Goal: Task Accomplishment & Management: Manage account settings

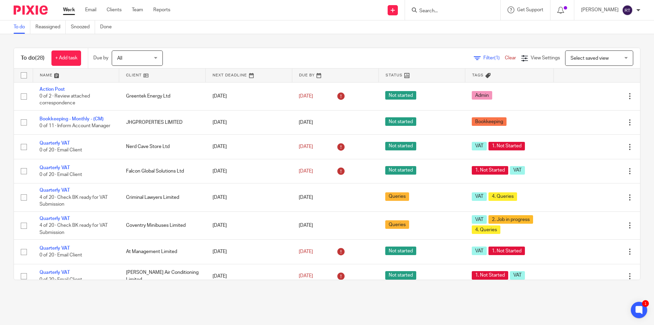
click at [32, 7] on img at bounding box center [31, 9] width 34 height 9
click at [440, 10] on input "Search" at bounding box center [449, 11] width 61 height 6
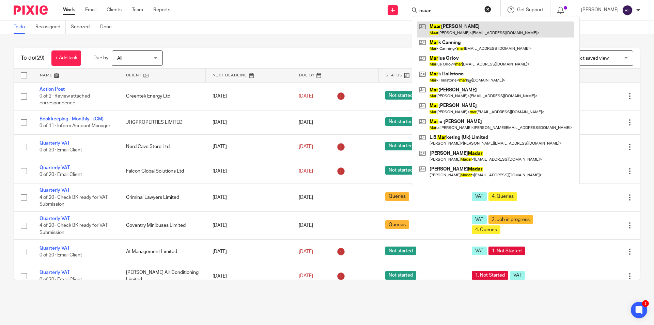
type input "maar"
click at [444, 26] on link at bounding box center [495, 29] width 157 height 16
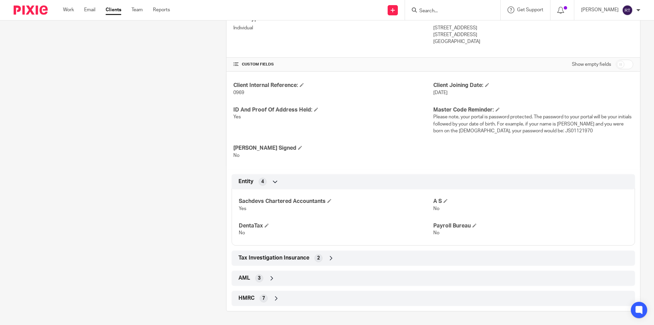
click at [266, 297] on div "HMRC 7" at bounding box center [433, 298] width 393 height 12
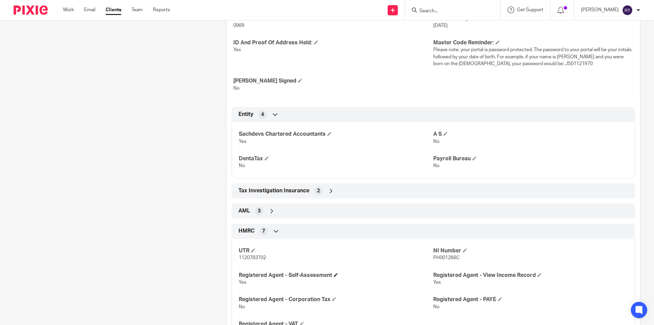
scroll to position [258, 0]
click at [434, 255] on span "PH001266C" at bounding box center [446, 256] width 26 height 5
copy span "PH001266C"
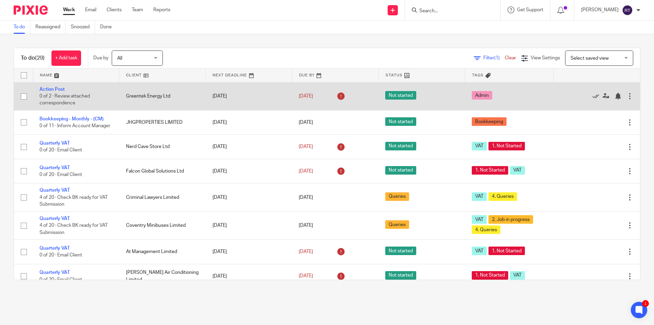
click at [24, 95] on input "checkbox" at bounding box center [23, 96] width 13 height 13
click at [25, 95] on input "checkbox" at bounding box center [23, 96] width 13 height 13
checkbox input "false"
click at [592, 96] on icon at bounding box center [595, 96] width 7 height 7
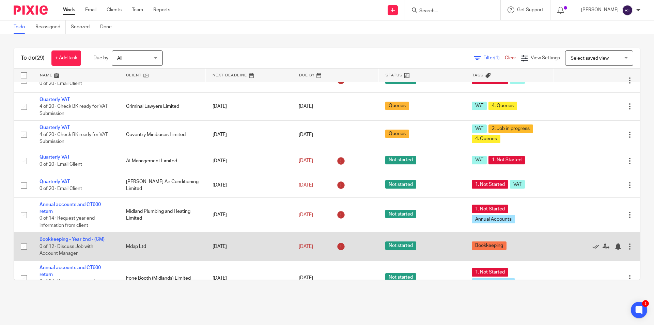
scroll to position [102, 0]
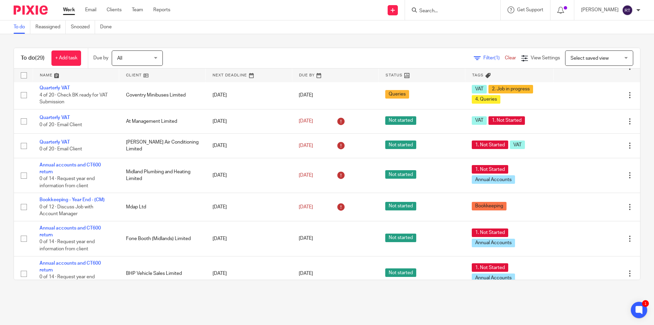
click at [54, 303] on main "To do Reassigned Snoozed Done To do (29) + Add task Due by All All Today Tomorr…" at bounding box center [327, 162] width 654 height 325
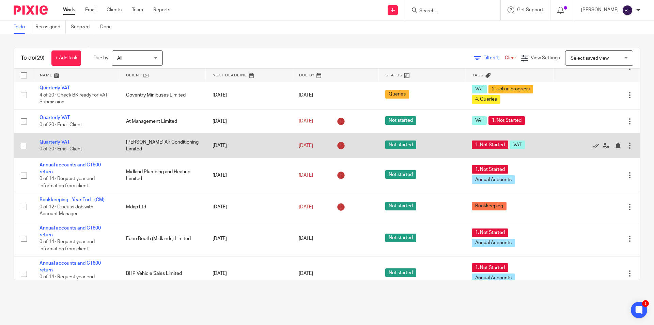
scroll to position [0, 0]
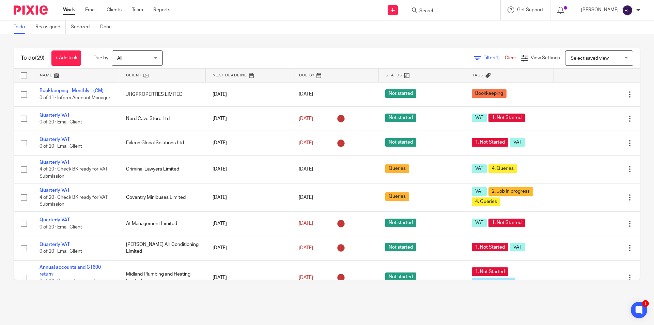
click at [32, 303] on main "To do Reassigned Snoozed Done To do (29) + Add task Due by All All Today Tomorr…" at bounding box center [327, 162] width 654 height 325
drag, startPoint x: 42, startPoint y: 298, endPoint x: 21, endPoint y: 283, distance: 25.3
click at [40, 299] on main "To do Reassigned Snoozed Done To do (29) + Add task Due by All All Today Tomorr…" at bounding box center [327, 162] width 654 height 325
click at [411, 311] on main "To do Reassigned Snoozed Done To do (29) + Add task Due by All All Today Tomorr…" at bounding box center [327, 162] width 654 height 325
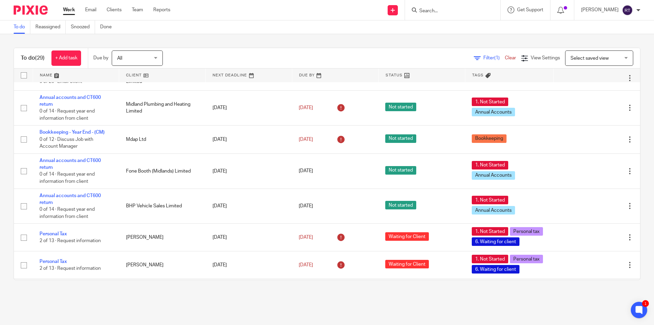
scroll to position [170, 0]
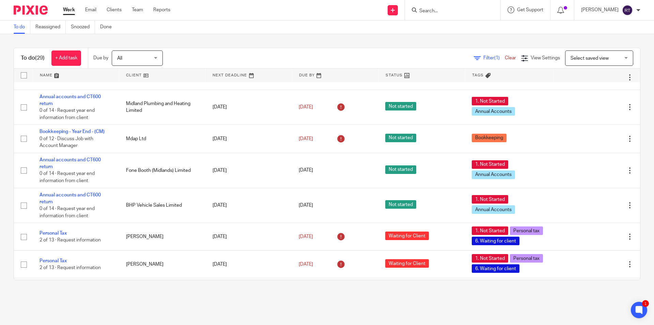
click at [464, 37] on div "To do (29) + Add task Due by All All Today Tomorrow This week Next week This mo…" at bounding box center [327, 163] width 654 height 259
click at [357, 304] on main "To do Reassigned Snoozed Done To do (29) + Add task Due by All All Today Tomorr…" at bounding box center [327, 162] width 654 height 325
click at [410, 298] on main "To do Reassigned Snoozed Done To do (29) + Add task Due by All All Today Tomorr…" at bounding box center [327, 162] width 654 height 325
click at [381, 311] on main "To do Reassigned Snoozed Done To do (29) + Add task Due by All All Today Tomorr…" at bounding box center [327, 162] width 654 height 325
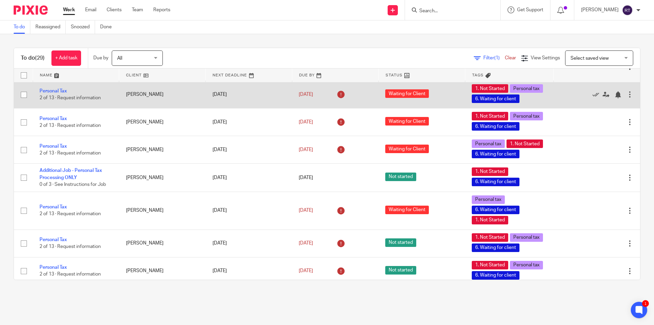
scroll to position [341, 0]
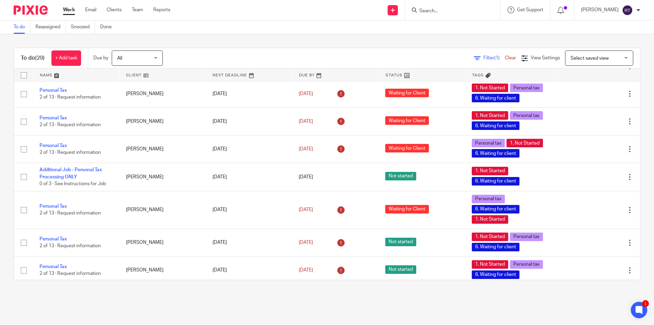
click at [401, 296] on main "To do Reassigned Snoozed Done To do (29) + Add task Due by All All Today Tomorr…" at bounding box center [327, 162] width 654 height 325
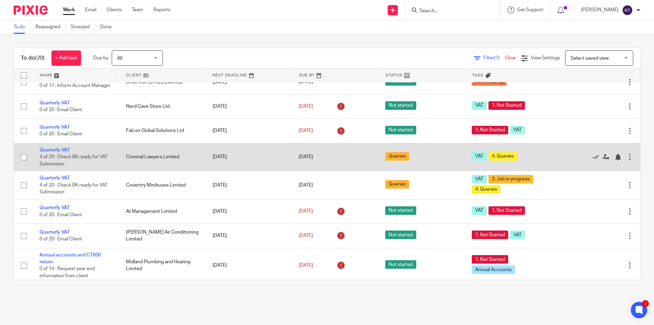
scroll to position [0, 0]
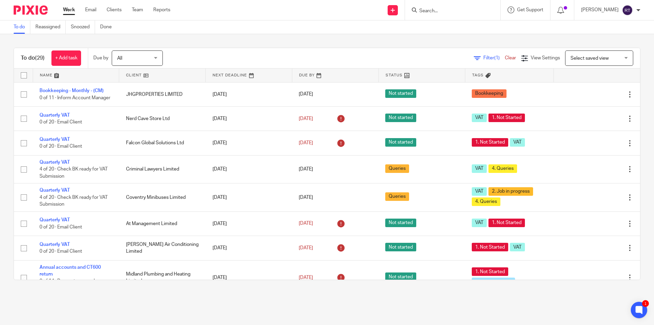
click at [24, 10] on img at bounding box center [31, 9] width 34 height 9
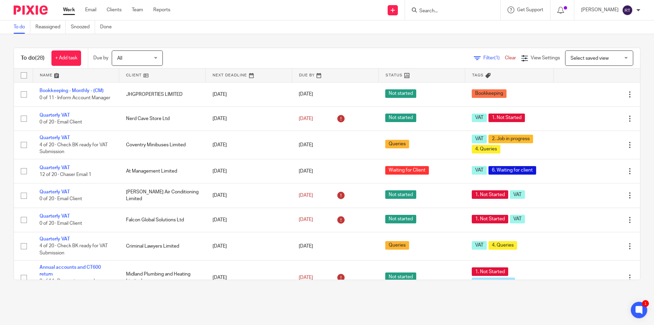
drag, startPoint x: 37, startPoint y: 312, endPoint x: 25, endPoint y: 292, distance: 23.3
click at [37, 312] on main "To do Reassigned Snoozed Done To do (28) + Add task Due by All All Today Tomorr…" at bounding box center [327, 162] width 654 height 325
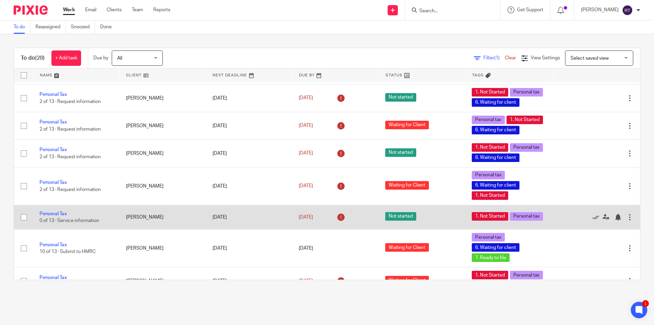
scroll to position [356, 0]
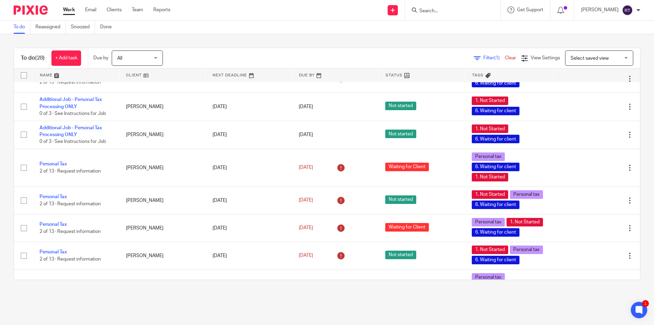
click at [21, 291] on div "To do (28) + Add task Due by All All Today Tomorrow This week Next week This mo…" at bounding box center [327, 163] width 654 height 259
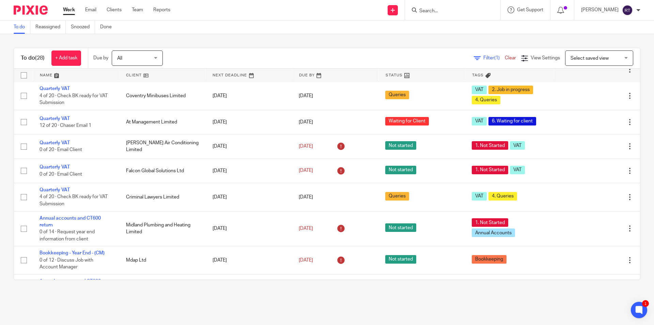
scroll to position [0, 0]
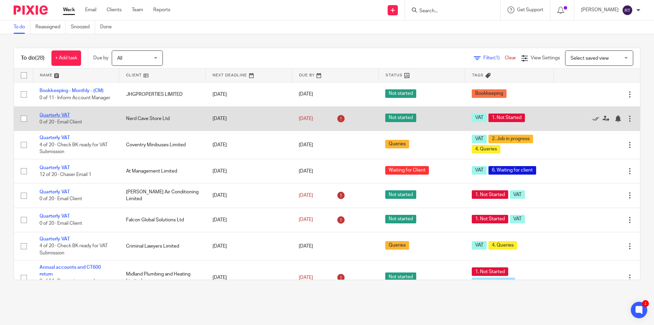
click at [58, 117] on link "Quarterly VAT" at bounding box center [55, 115] width 30 height 5
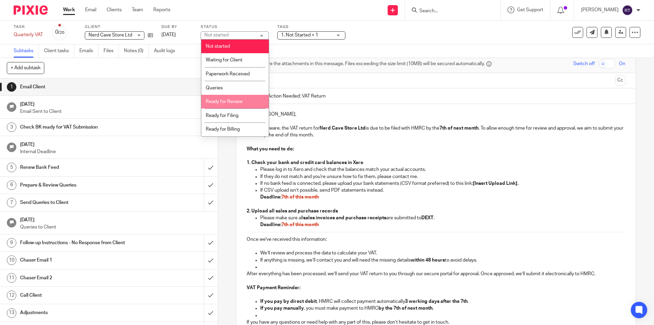
scroll to position [68, 0]
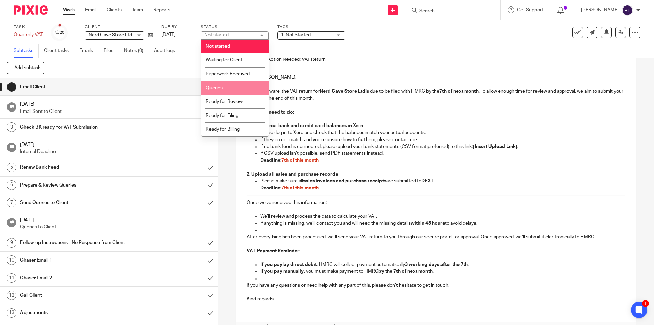
click at [231, 88] on li "Queries" at bounding box center [234, 88] width 67 height 14
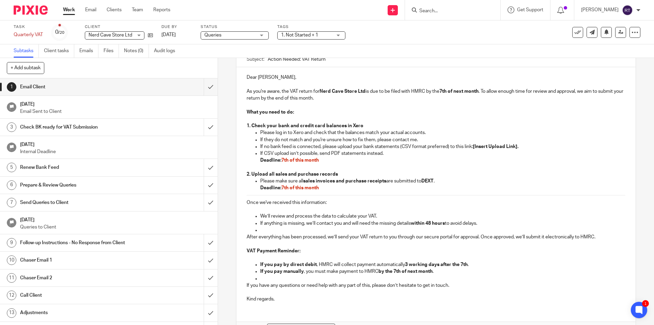
click at [311, 31] on div "Tags 1. Not Started + 1 POD 1 POD 2 Urgent 1. Not Started 2. Job in progress 3.…" at bounding box center [311, 32] width 68 height 16
click at [308, 33] on span "1. Not Started + 1" at bounding box center [299, 35] width 37 height 5
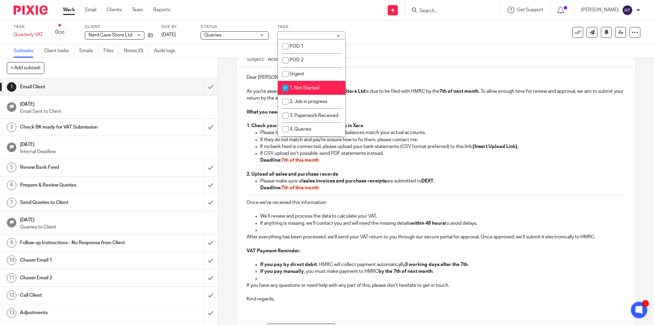
click at [299, 88] on span "1. Not Started" at bounding box center [304, 87] width 30 height 5
checkbox input "false"
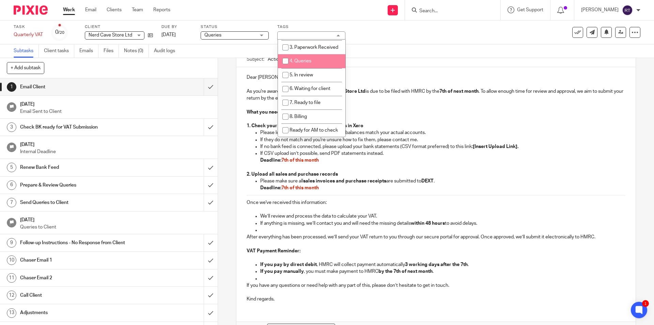
click at [296, 63] on span "4. Queries" at bounding box center [300, 61] width 22 height 5
checkbox input "true"
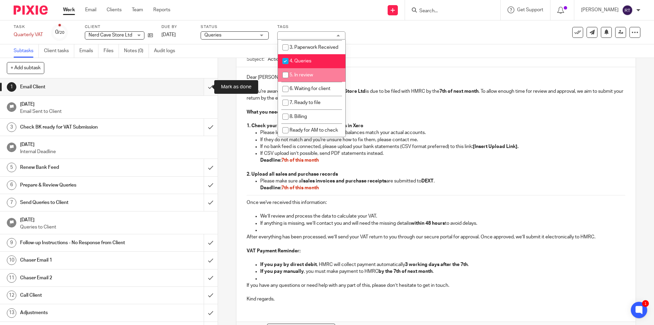
click at [203, 88] on input "submit" at bounding box center [109, 86] width 218 height 17
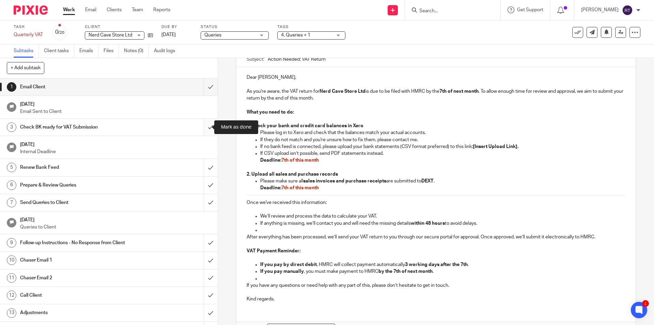
click at [202, 121] on input "submit" at bounding box center [109, 127] width 218 height 17
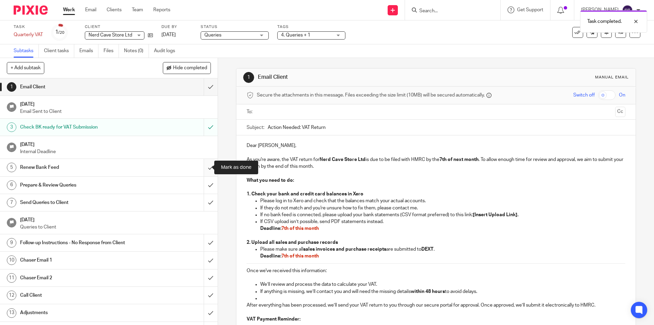
click at [203, 163] on input "submit" at bounding box center [109, 167] width 218 height 17
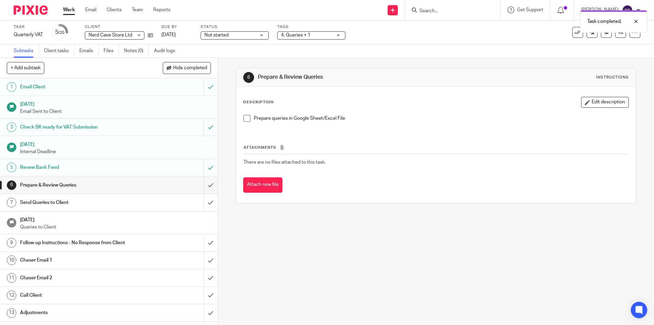
click at [30, 14] on img at bounding box center [31, 9] width 34 height 9
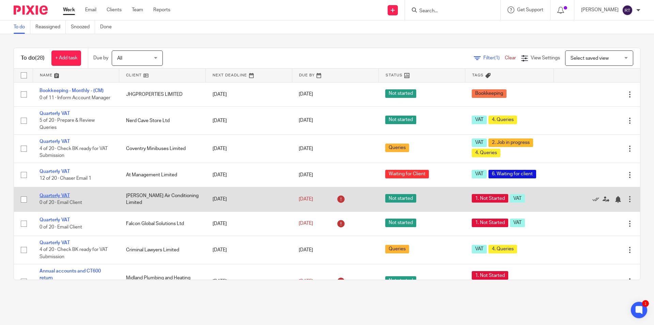
click at [68, 198] on link "Quarterly VAT" at bounding box center [55, 195] width 30 height 5
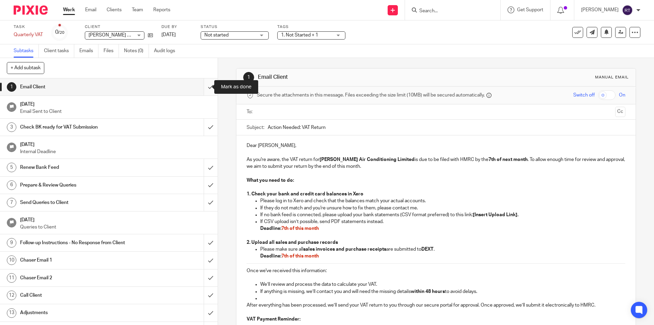
click at [207, 89] on input "submit" at bounding box center [109, 86] width 218 height 17
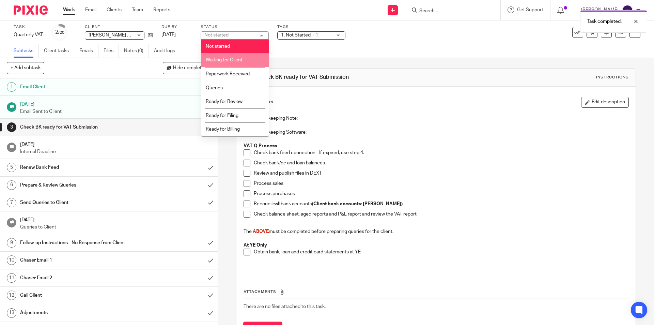
click at [236, 61] on span "Waiting for Client" at bounding box center [224, 60] width 37 height 5
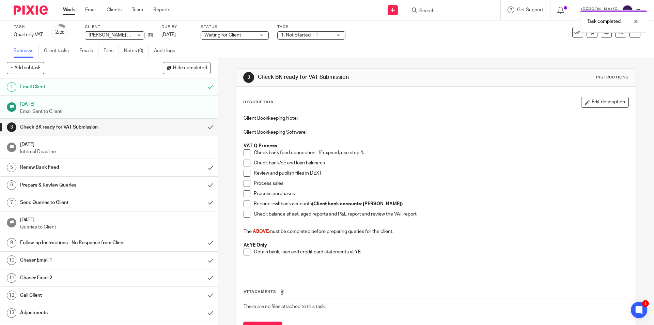
click at [313, 34] on span "1. Not Started + 1" at bounding box center [299, 35] width 37 height 5
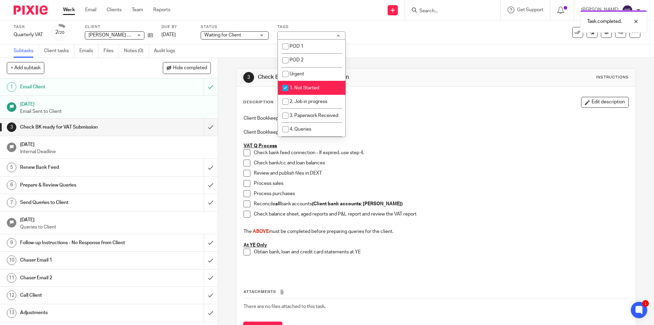
click at [303, 87] on span "1. Not Started" at bounding box center [304, 87] width 30 height 5
checkbox input "false"
click at [300, 98] on li "2. Job in progress" at bounding box center [311, 102] width 67 height 14
checkbox input "true"
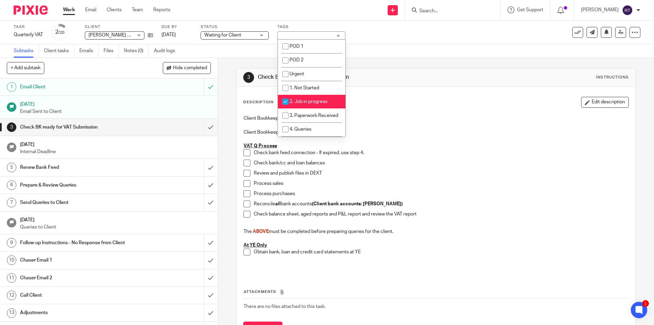
click at [414, 110] on div "Description Edit description Client Bookkeeping Note: Client Bookkeeping Softwa…" at bounding box center [435, 186] width 385 height 178
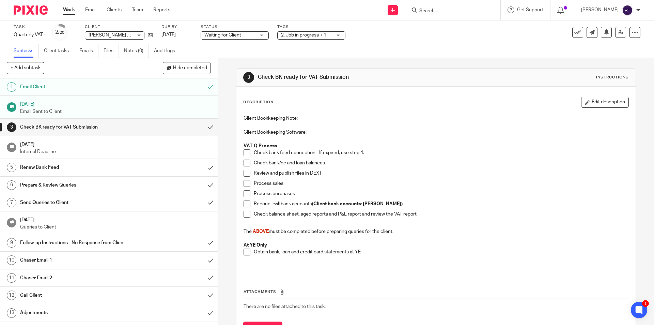
click at [33, 11] on img at bounding box center [31, 9] width 34 height 9
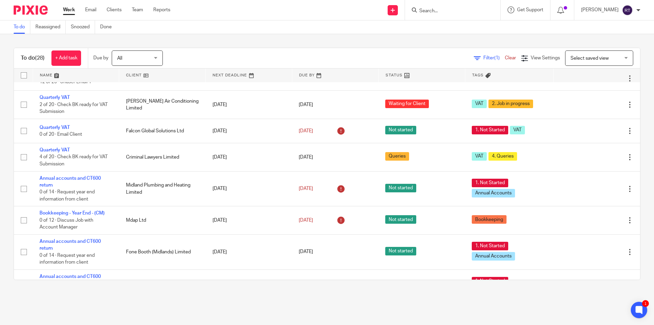
scroll to position [102, 0]
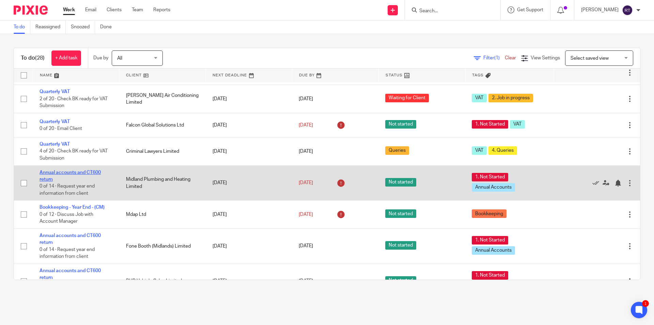
click at [87, 175] on link "Annual accounts and CT600 return" at bounding box center [70, 176] width 61 height 12
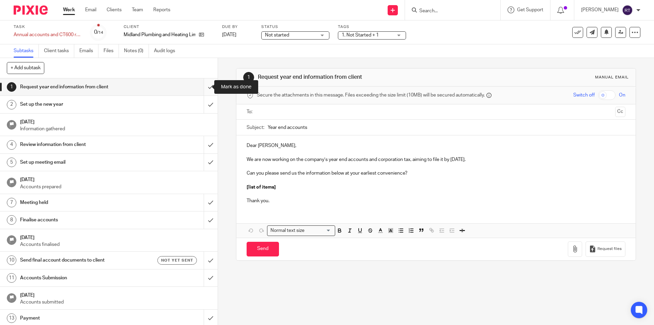
click at [204, 84] on input "submit" at bounding box center [109, 86] width 218 height 17
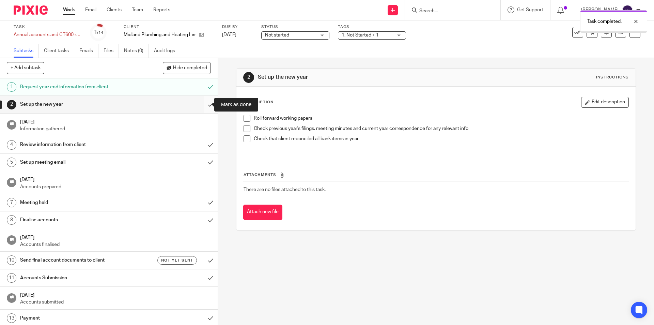
click at [202, 100] on input "submit" at bounding box center [109, 104] width 218 height 17
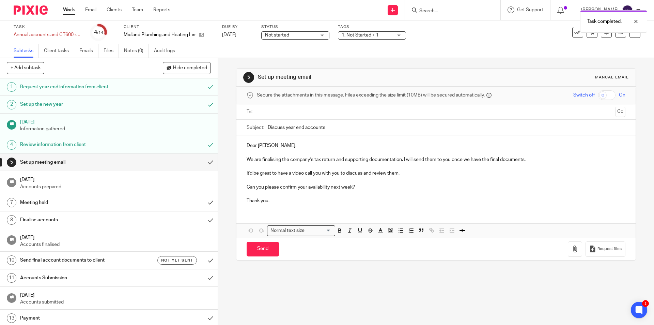
click at [285, 29] on label "Status" at bounding box center [295, 26] width 68 height 5
click at [283, 35] on span "Not started" at bounding box center [277, 35] width 24 height 5
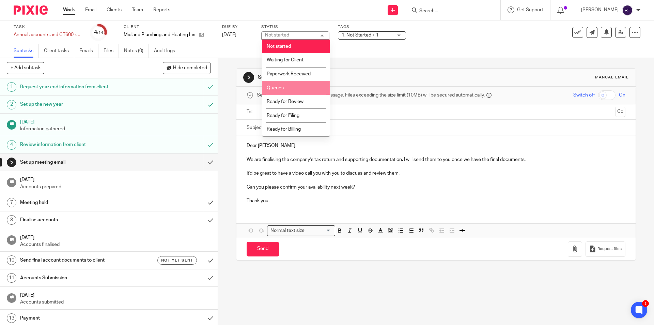
click at [281, 90] on span "Queries" at bounding box center [275, 87] width 17 height 5
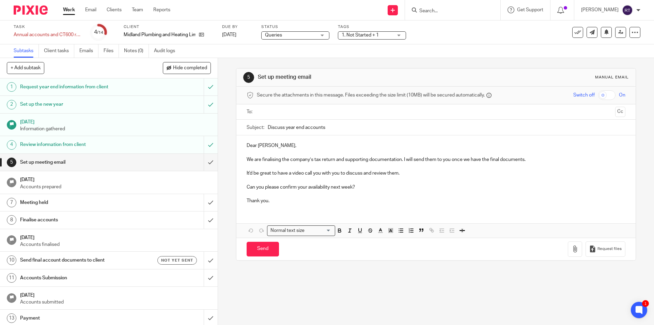
click at [354, 37] on span "1. Not Started + 1" at bounding box center [367, 35] width 51 height 7
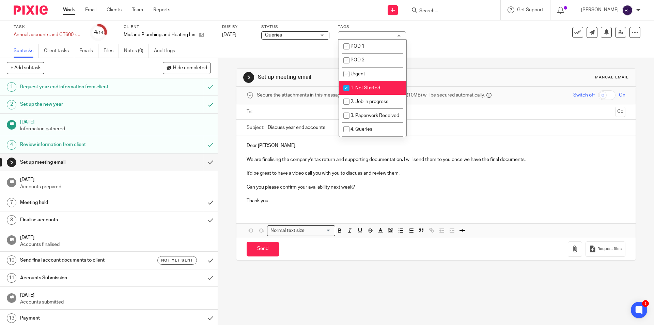
click at [350, 87] on input "checkbox" at bounding box center [346, 87] width 13 height 13
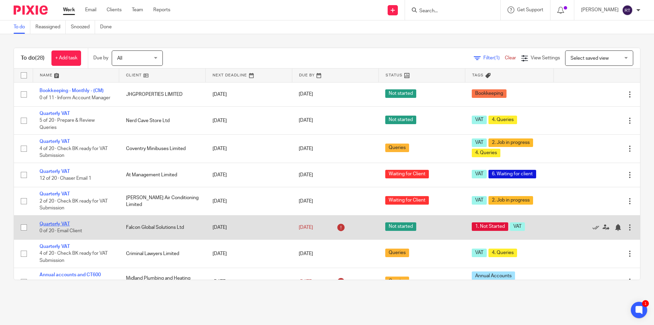
click at [57, 226] on link "Quarterly VAT" at bounding box center [55, 223] width 30 height 5
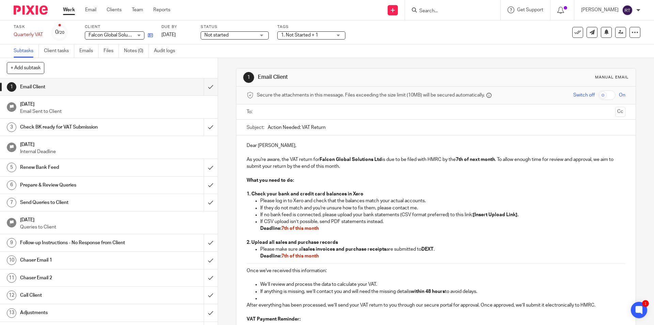
click at [151, 35] on icon at bounding box center [150, 35] width 5 height 5
click at [220, 33] on span "Not started" at bounding box center [216, 35] width 24 height 5
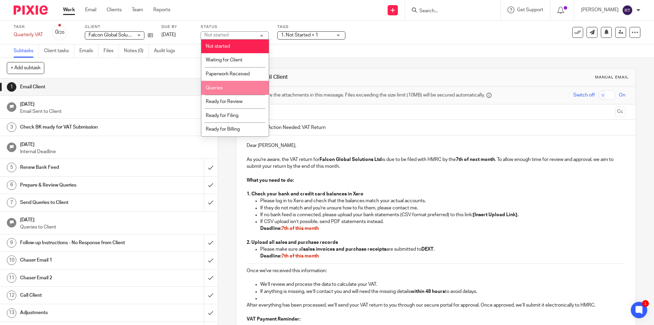
click at [219, 89] on span "Queries" at bounding box center [214, 87] width 17 height 5
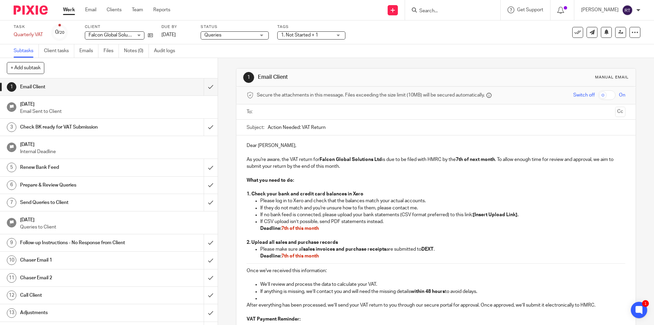
click at [295, 37] on span "1. Not Started + 1" at bounding box center [299, 35] width 37 height 5
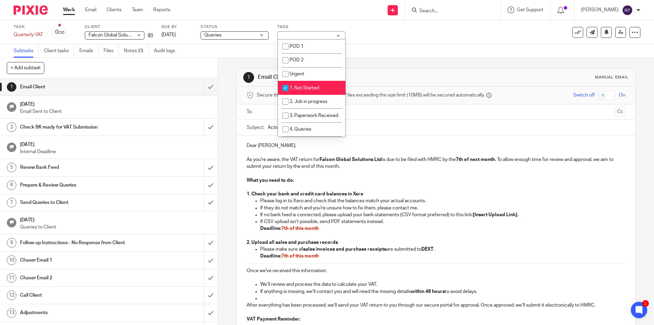
click at [291, 88] on input "checkbox" at bounding box center [285, 87] width 13 height 13
checkbox input "false"
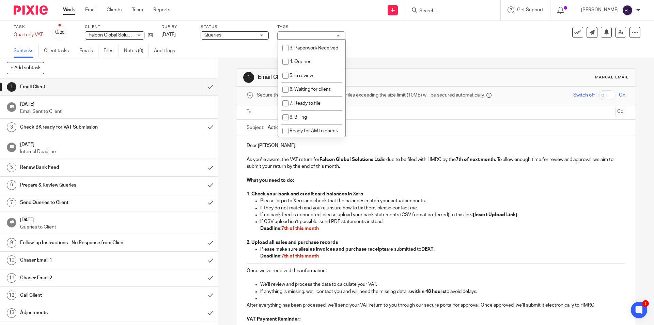
scroll to position [68, 0]
click at [288, 67] on input "checkbox" at bounding box center [285, 60] width 13 height 13
checkbox input "true"
click at [32, 9] on img at bounding box center [31, 9] width 34 height 9
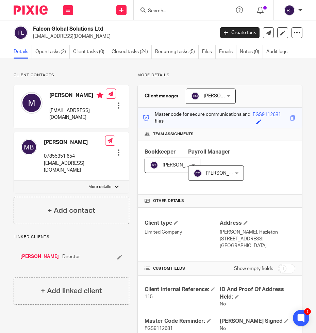
drag, startPoint x: 87, startPoint y: 119, endPoint x: 47, endPoint y: 113, distance: 40.0
click at [47, 113] on div "Mandeep mbajwa@falconglobalsolutions.co.uk" at bounding box center [63, 107] width 85 height 36
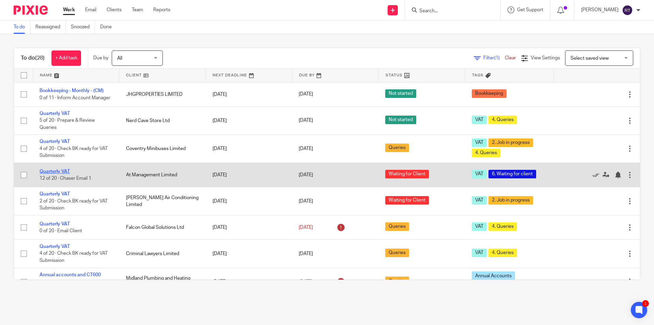
click at [57, 174] on link "Quarterly VAT" at bounding box center [55, 171] width 30 height 5
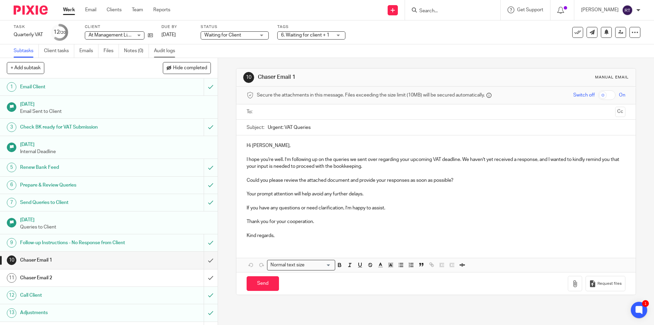
click at [169, 52] on link "Audit logs" at bounding box center [167, 50] width 26 height 13
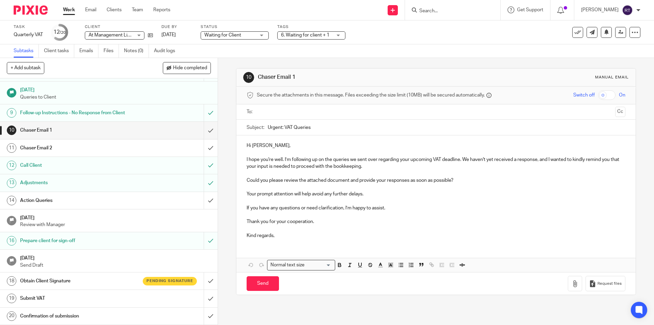
click at [36, 281] on h1 "Obtain Client Signature" at bounding box center [79, 281] width 118 height 10
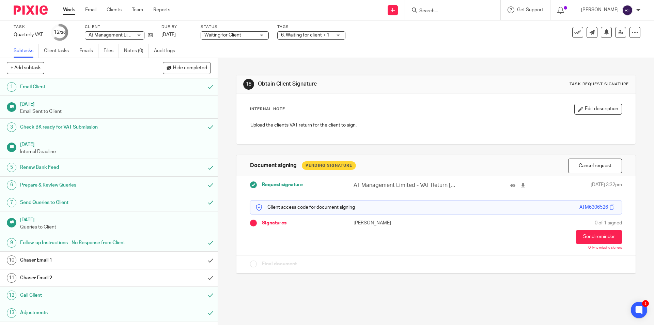
click at [25, 11] on img at bounding box center [31, 9] width 34 height 9
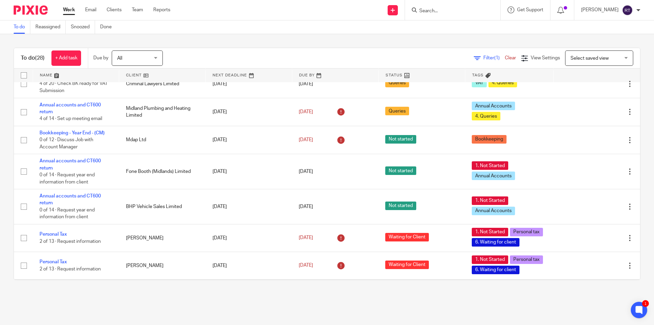
scroll to position [170, 0]
